Goal: Find specific page/section: Find specific page/section

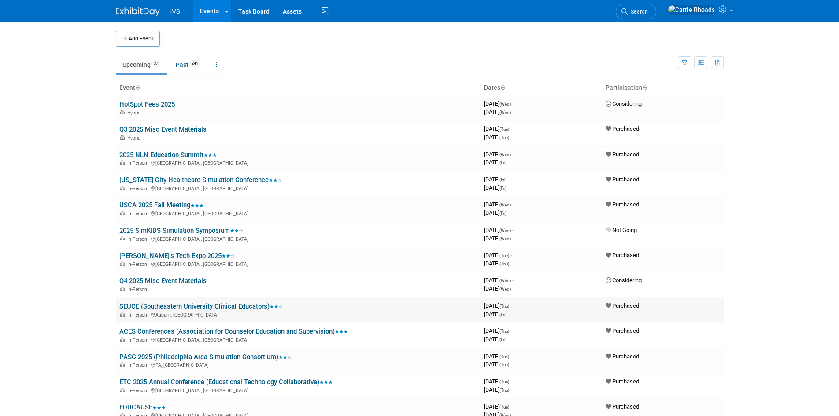
scroll to position [44, 0]
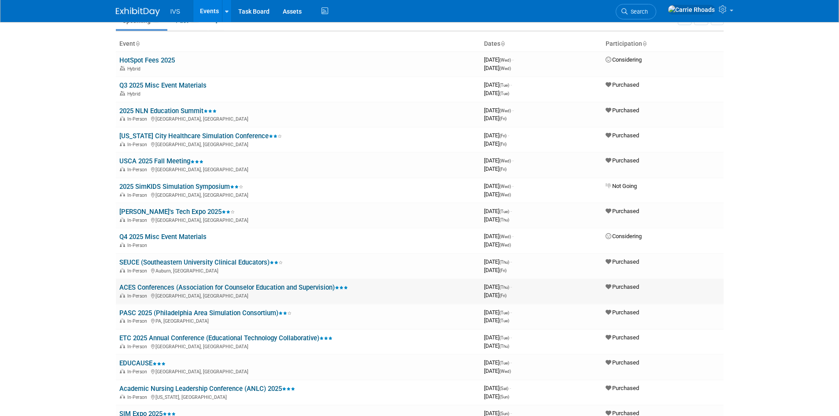
click at [162, 286] on link "ACES Conferences (Association for Counselor Education and Supervision)" at bounding box center [233, 288] width 228 height 8
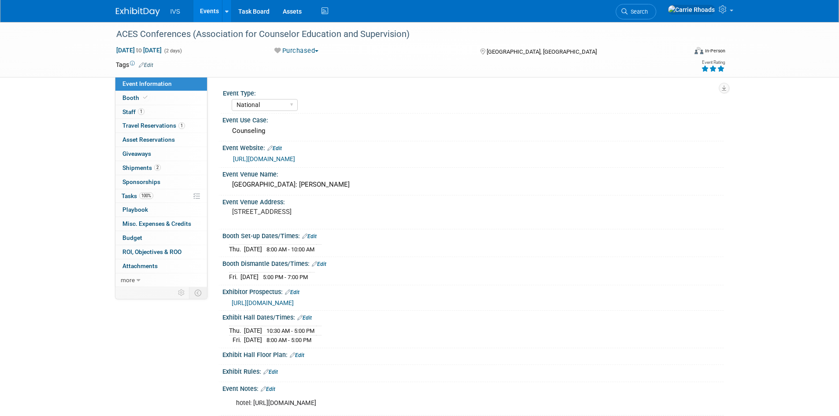
select select "National"
click at [127, 92] on link "Booth" at bounding box center [161, 98] width 92 height 14
